Goal: Use online tool/utility

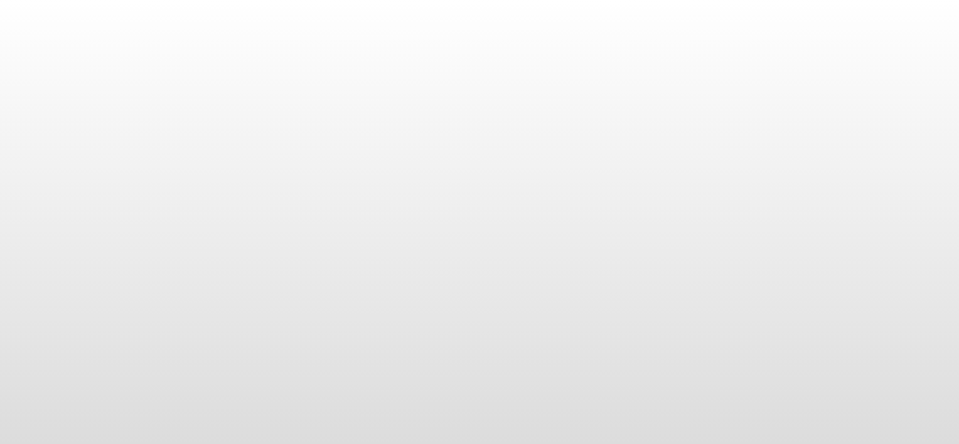
drag, startPoint x: 641, startPoint y: 40, endPoint x: 589, endPoint y: 43, distance: 52.2
click at [641, 40] on body at bounding box center [479, 222] width 959 height 444
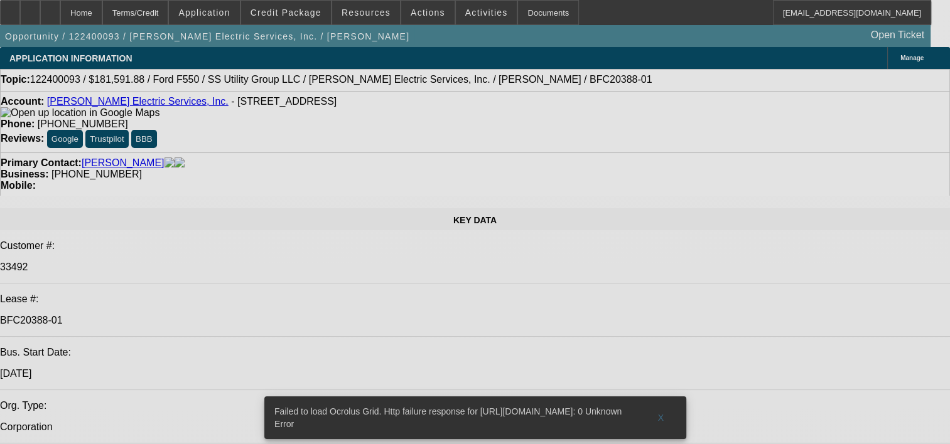
select select "0.1"
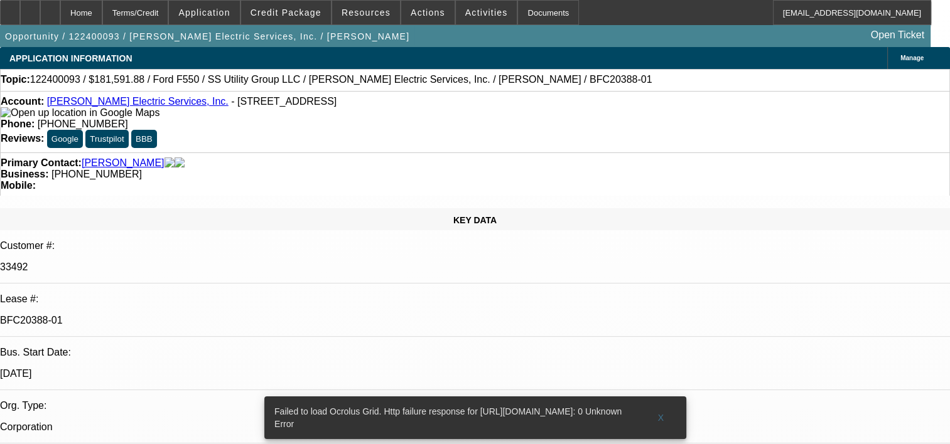
select select "0"
select select "0.1"
select select "0"
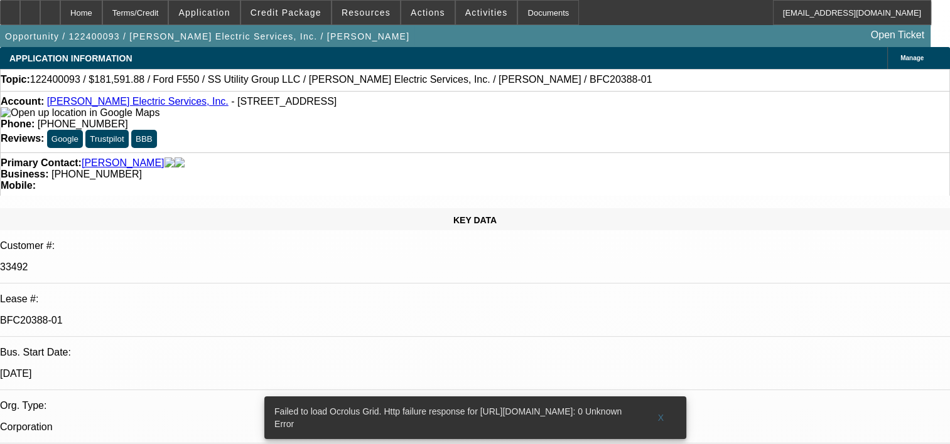
select select "0.2"
select select "2"
select select "0"
select select "0.15"
select select "0"
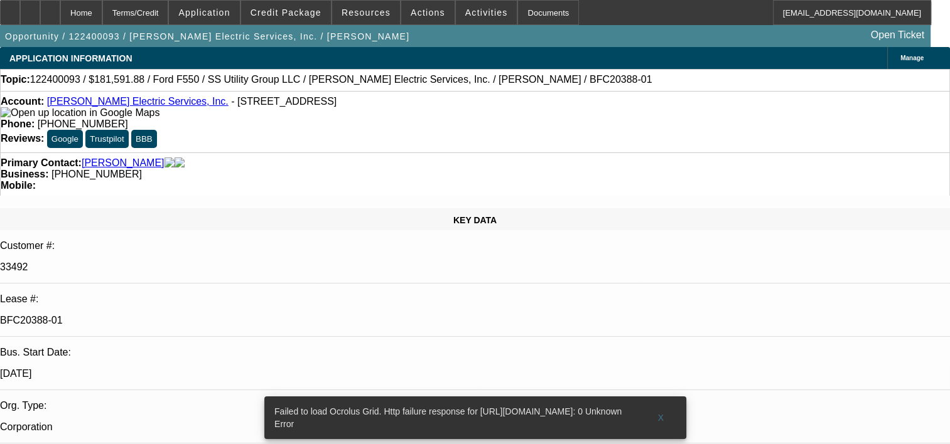
select select "0"
select select "1"
select select "6"
select select "1"
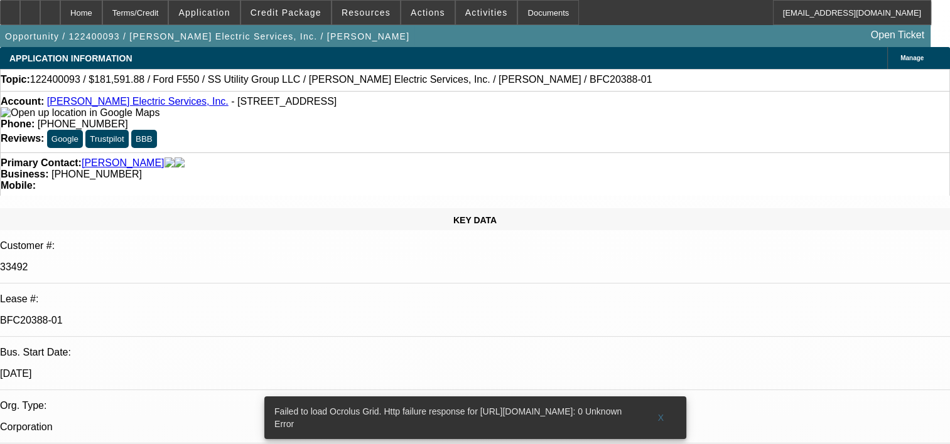
select select "1"
select select "6"
select select "1"
select select "2"
select select "6"
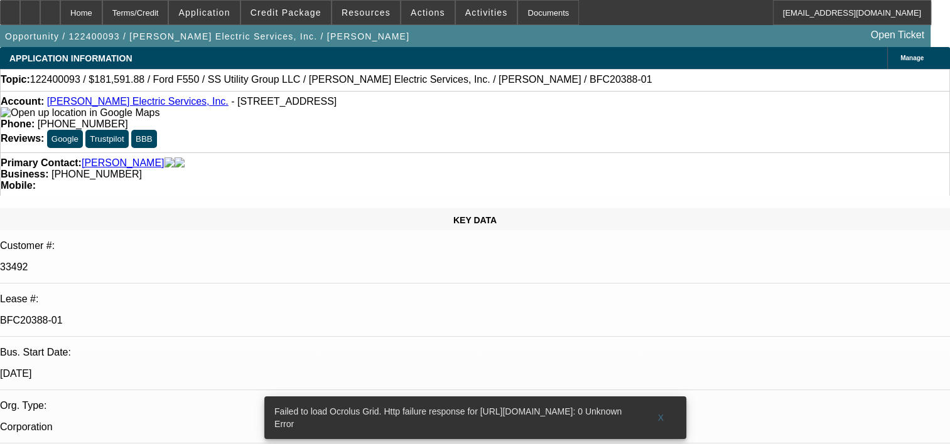
select select "1"
select select "6"
click at [663, 407] on span at bounding box center [661, 418] width 40 height 30
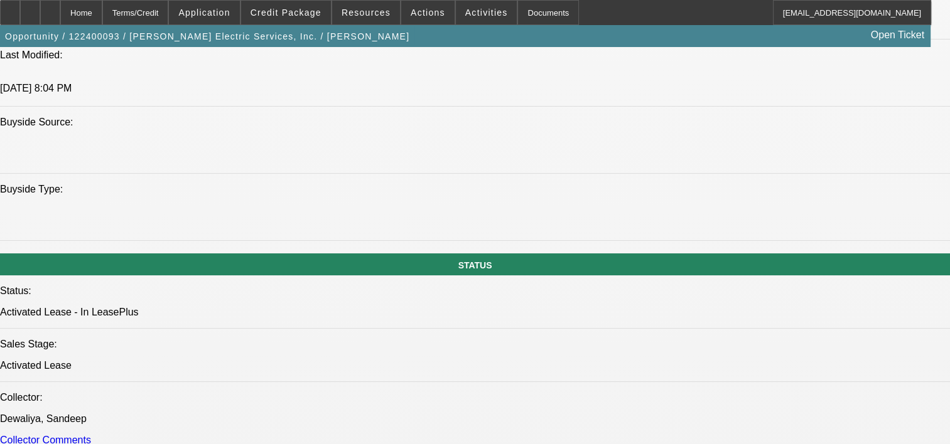
scroll to position [1193, 0]
